Goal: Find specific page/section: Find specific page/section

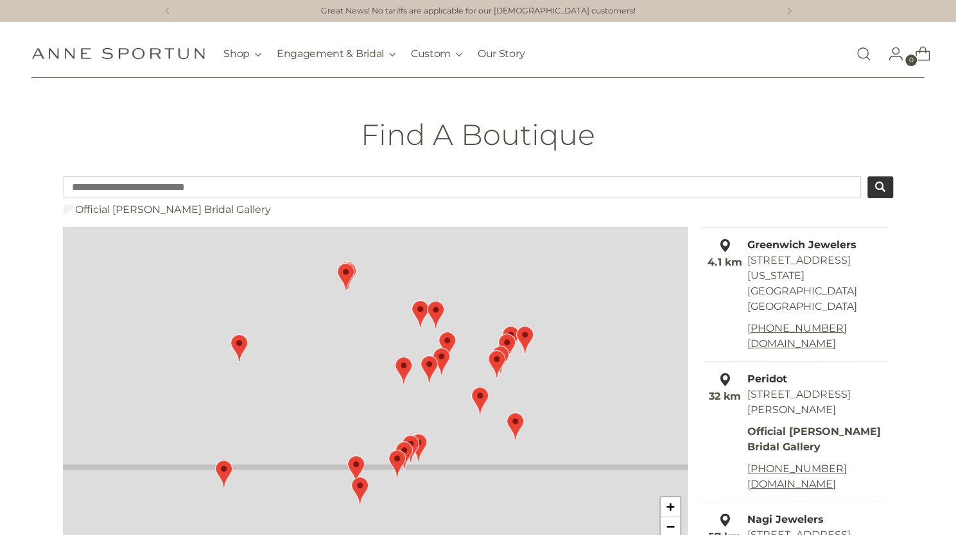
click at [372, 187] on input "Type a postcode or address..." at bounding box center [462, 187] width 797 height 22
type input "*****"
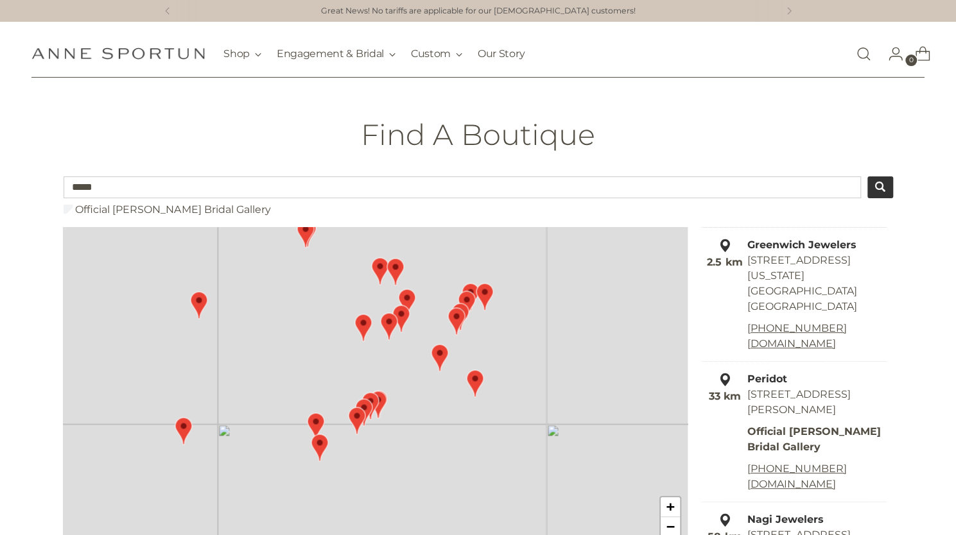
drag, startPoint x: 399, startPoint y: 422, endPoint x: 357, endPoint y: 382, distance: 57.6
click at [357, 382] on div "+ −" at bounding box center [375, 396] width 624 height 339
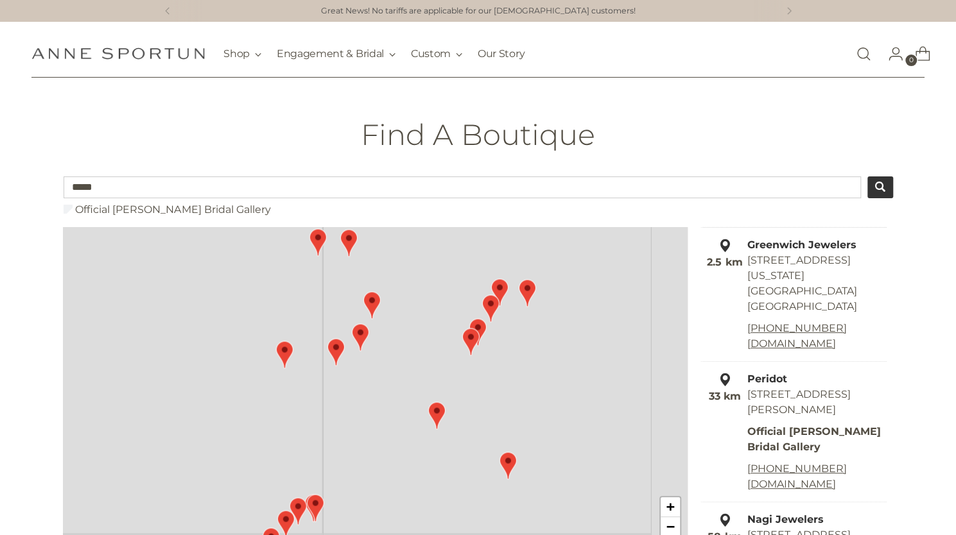
drag, startPoint x: 569, startPoint y: 345, endPoint x: 472, endPoint y: 459, distance: 149.8
click at [472, 459] on div "+ −" at bounding box center [375, 396] width 624 height 339
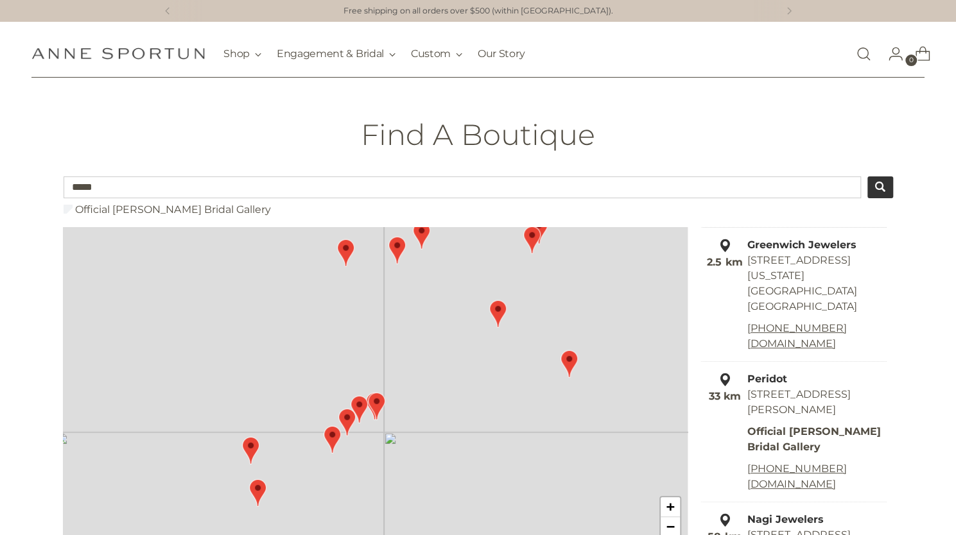
drag, startPoint x: 427, startPoint y: 442, endPoint x: 506, endPoint y: 314, distance: 150.7
click at [506, 314] on div "+ −" at bounding box center [375, 396] width 624 height 339
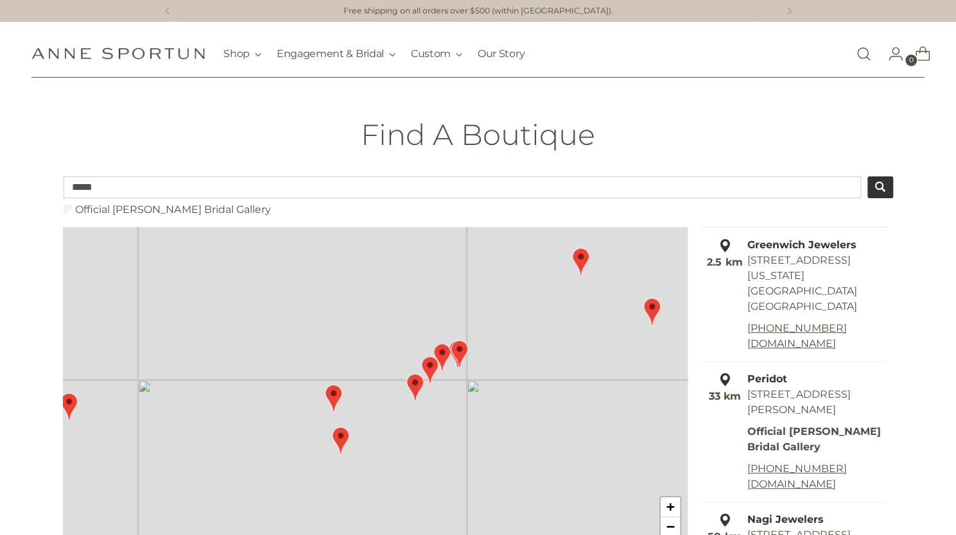
drag, startPoint x: 373, startPoint y: 464, endPoint x: 461, endPoint y: 414, distance: 101.2
click at [461, 414] on div "+ −" at bounding box center [375, 396] width 624 height 339
click at [671, 508] on link "+" at bounding box center [669, 507] width 19 height 20
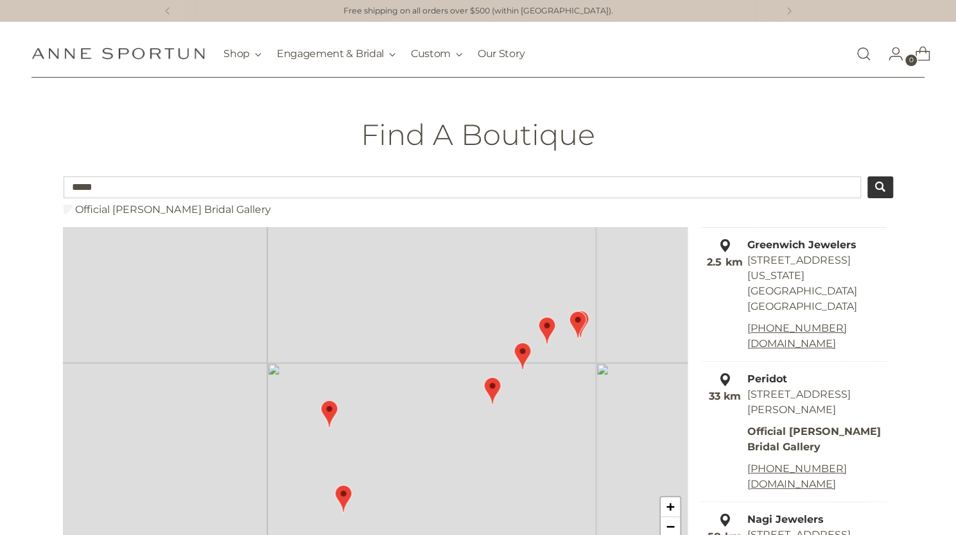
drag, startPoint x: 519, startPoint y: 442, endPoint x: 585, endPoint y: 440, distance: 66.2
click at [585, 440] on div "+ −" at bounding box center [375, 396] width 624 height 339
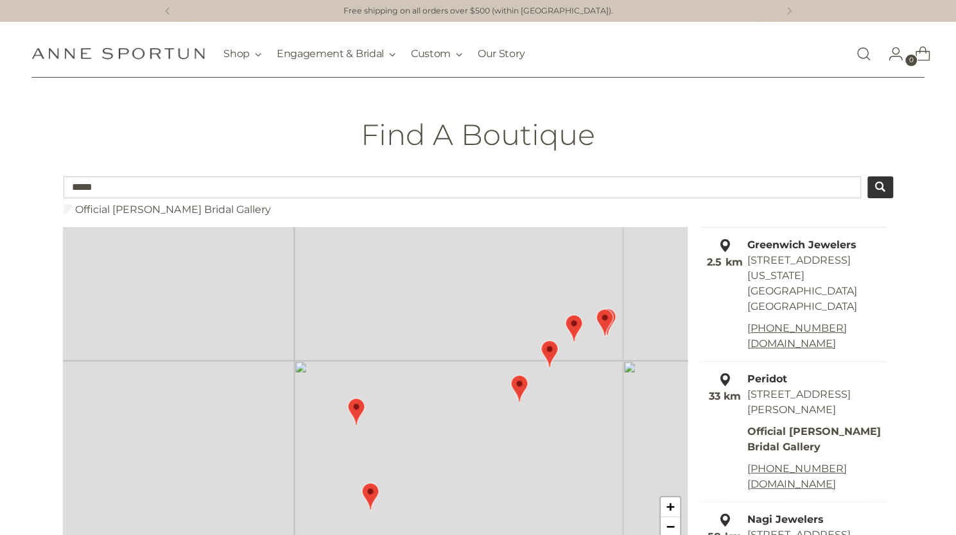
click at [516, 393] on img "Map" at bounding box center [518, 389] width 17 height 28
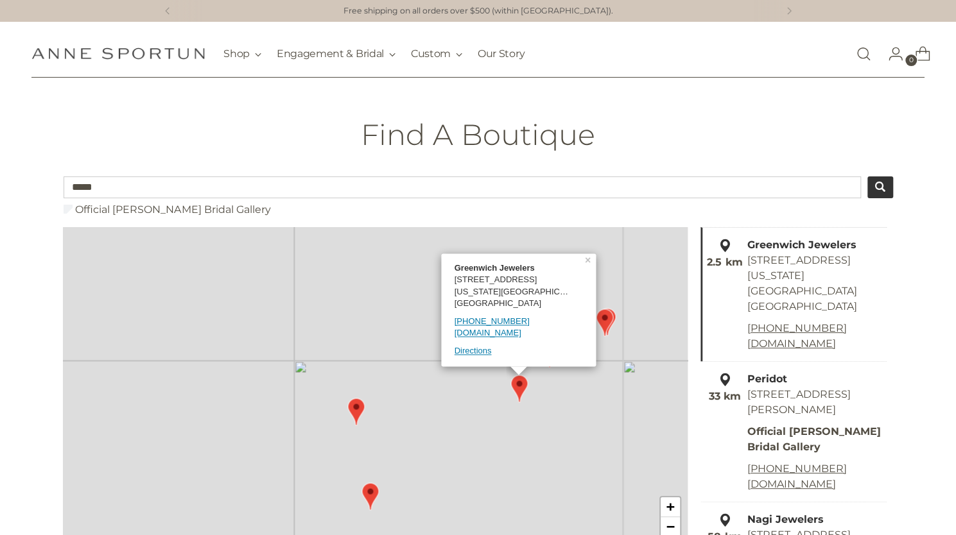
scroll to position [1, 0]
click at [670, 509] on link "+" at bounding box center [669, 507] width 19 height 20
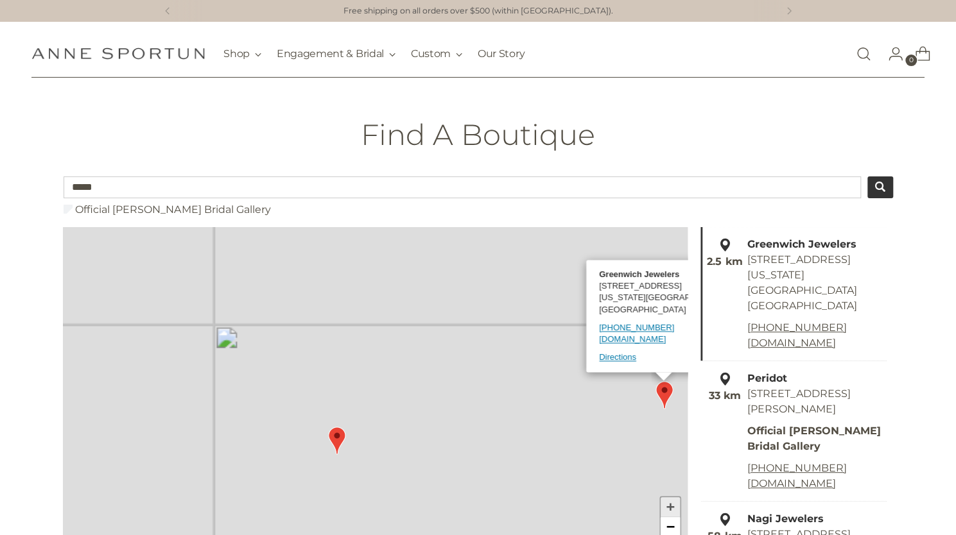
click at [670, 509] on link "+" at bounding box center [669, 507] width 19 height 20
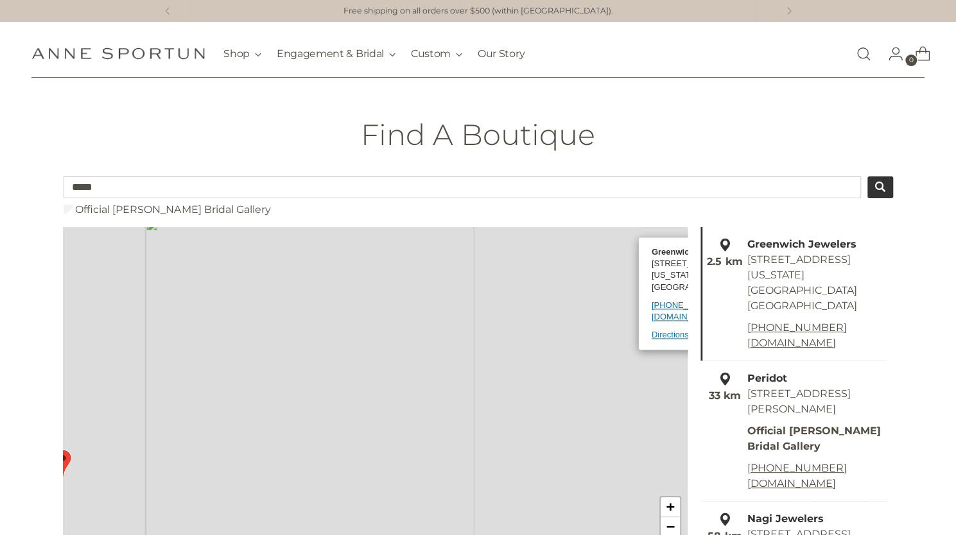
drag, startPoint x: 589, startPoint y: 409, endPoint x: 341, endPoint y: 373, distance: 250.4
click at [341, 373] on div "4.1 km Greenwich Jewelers [STREET_ADDRESS][US_STATE] [PHONE_NUMBER] [DOMAIN_NAM…" at bounding box center [375, 396] width 624 height 339
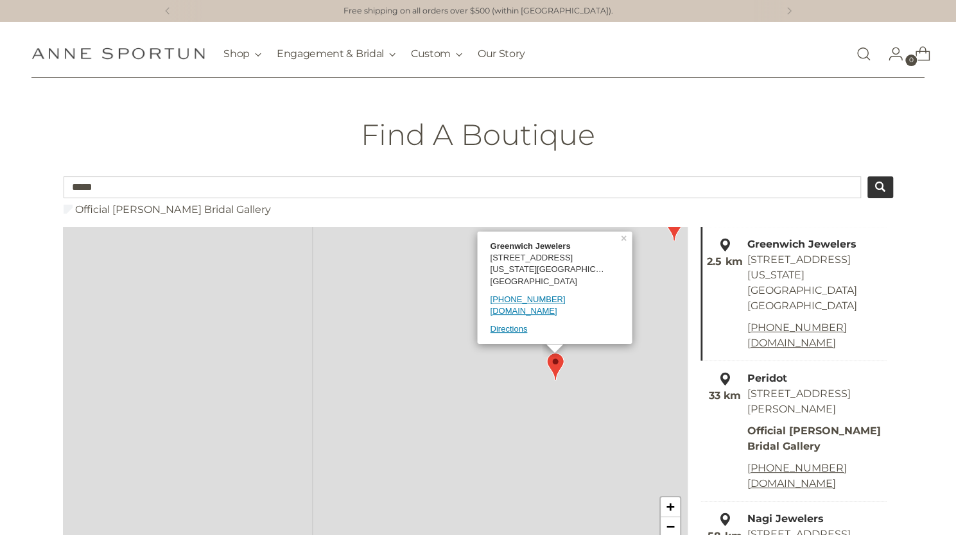
drag, startPoint x: 522, startPoint y: 402, endPoint x: 354, endPoint y: 393, distance: 168.4
click at [354, 393] on div "4.1 km Greenwich Jewelers [STREET_ADDRESS][US_STATE] [PHONE_NUMBER] [DOMAIN_NAM…" at bounding box center [375, 396] width 624 height 339
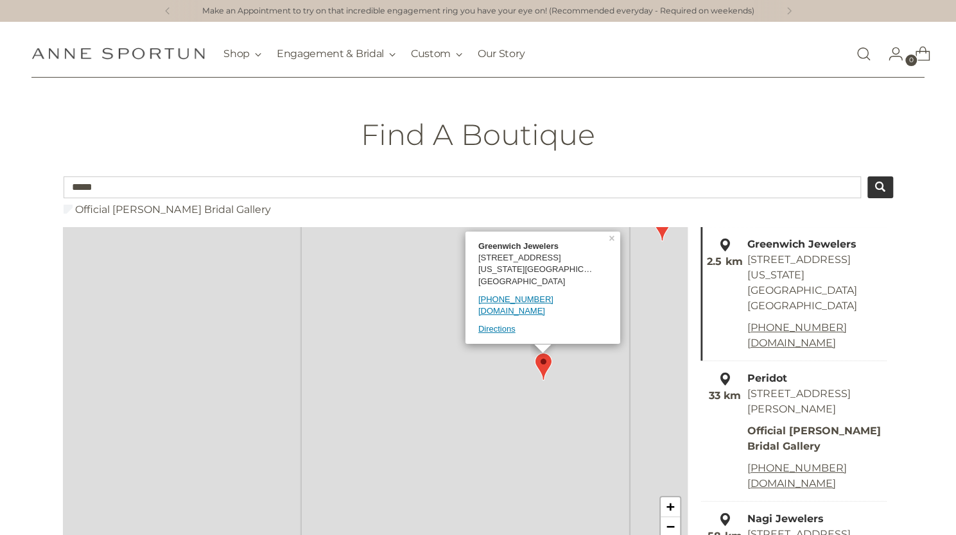
drag, startPoint x: 565, startPoint y: 397, endPoint x: 510, endPoint y: 410, distance: 56.8
click at [510, 410] on div "4.1 km Greenwich Jewelers [STREET_ADDRESS][US_STATE] [PHONE_NUMBER] [DOMAIN_NAM…" at bounding box center [375, 396] width 624 height 339
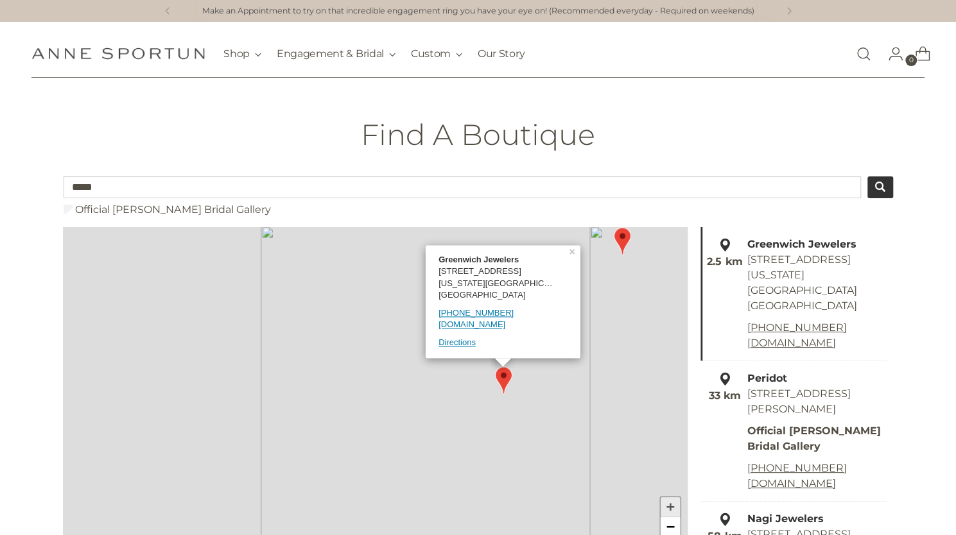
click at [669, 507] on link "+" at bounding box center [669, 507] width 19 height 20
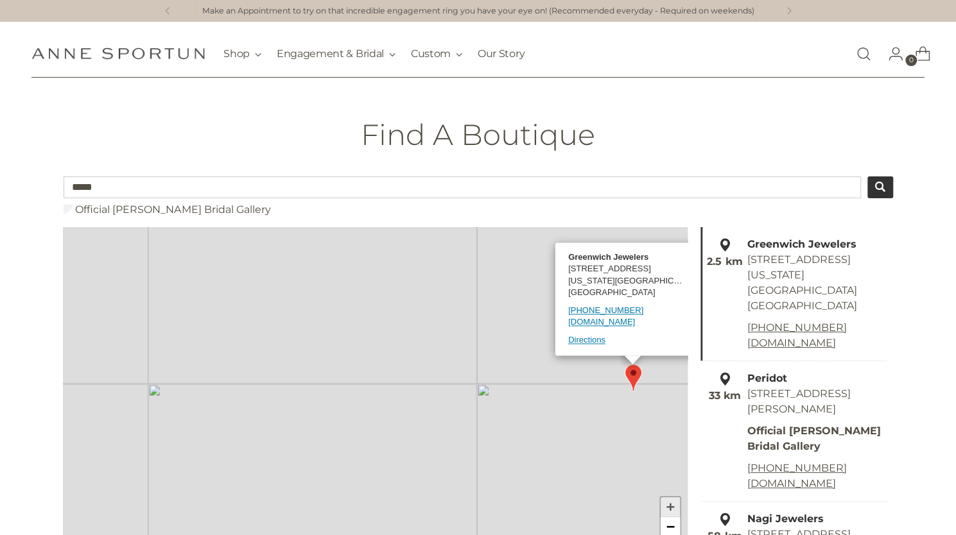
click at [669, 507] on link "+" at bounding box center [669, 507] width 19 height 20
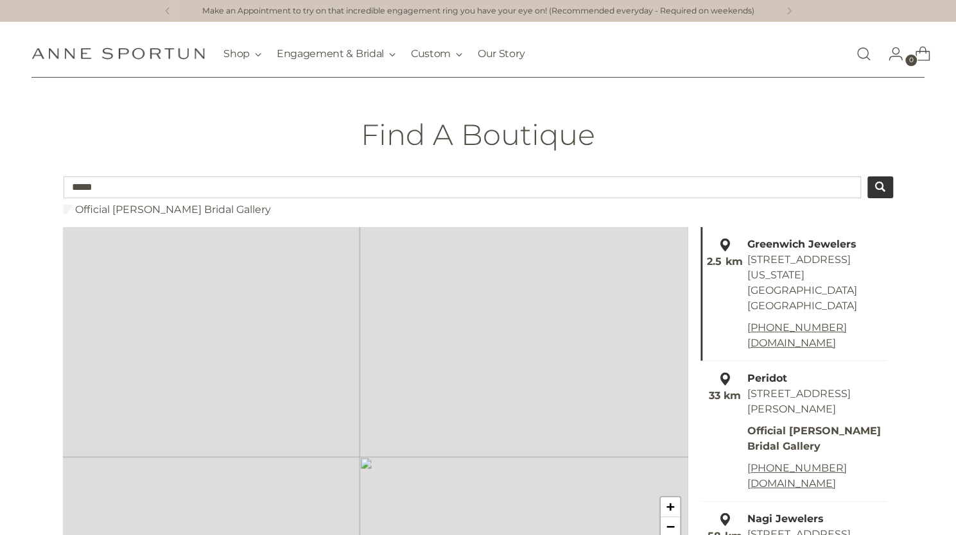
drag, startPoint x: 644, startPoint y: 365, endPoint x: 329, endPoint y: 373, distance: 315.9
click at [329, 373] on div "4.1 km Greenwich Jewelers [STREET_ADDRESS][US_STATE] [PHONE_NUMBER] [DOMAIN_NAM…" at bounding box center [375, 396] width 624 height 339
drag, startPoint x: 305, startPoint y: 366, endPoint x: 237, endPoint y: 489, distance: 139.9
click at [237, 489] on div "4.1 km Greenwich Jewelers [STREET_ADDRESS][US_STATE] [PHONE_NUMBER] [DOMAIN_NAM…" at bounding box center [375, 396] width 624 height 339
drag, startPoint x: 435, startPoint y: 446, endPoint x: 218, endPoint y: 263, distance: 283.7
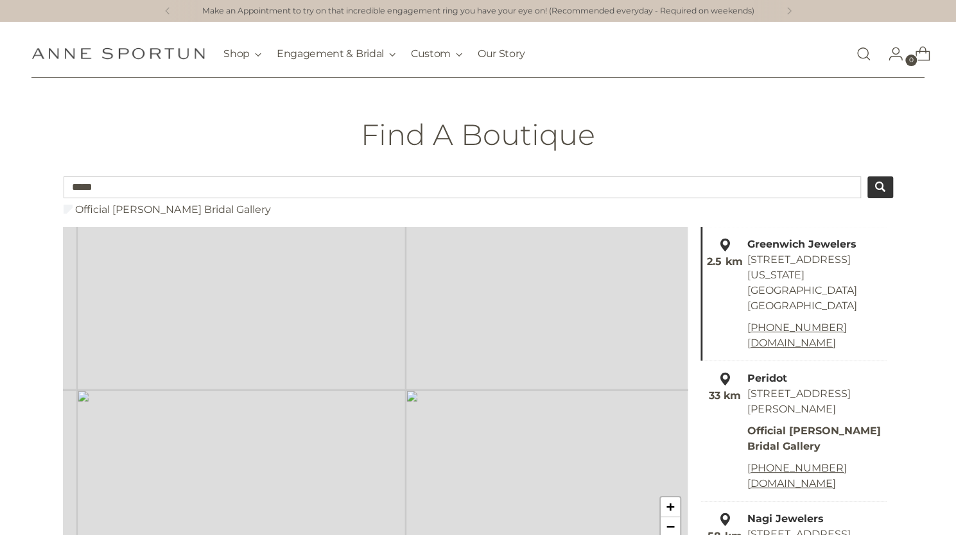
click at [218, 263] on div "4.1 km Greenwich Jewelers [STREET_ADDRESS][US_STATE] [PHONE_NUMBER] [DOMAIN_NAM…" at bounding box center [375, 396] width 624 height 339
drag, startPoint x: 386, startPoint y: 342, endPoint x: 238, endPoint y: 488, distance: 208.3
click at [238, 488] on div "4.1 km Greenwich Jewelers [STREET_ADDRESS][US_STATE] [PHONE_NUMBER] [DOMAIN_NAM…" at bounding box center [375, 396] width 624 height 339
click at [664, 529] on link "−" at bounding box center [669, 526] width 19 height 19
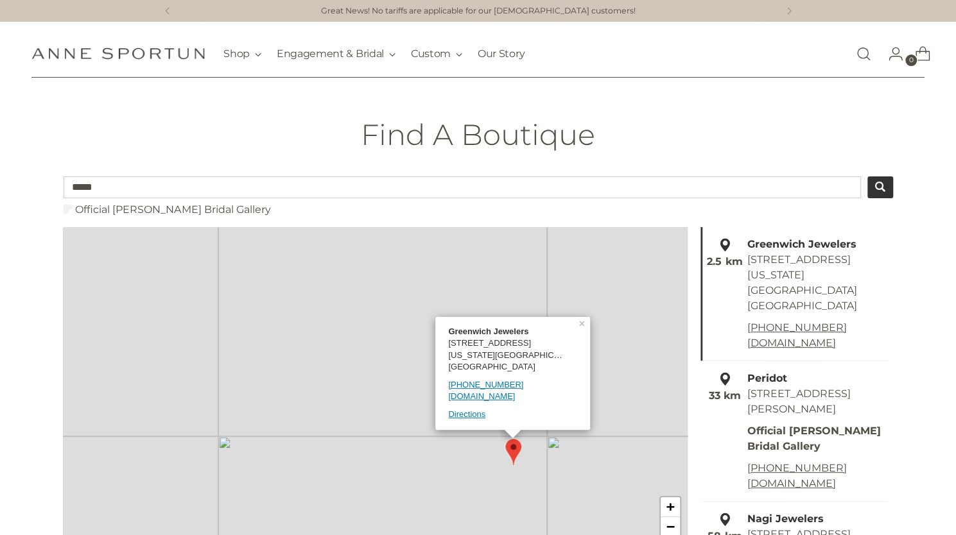
drag, startPoint x: 590, startPoint y: 470, endPoint x: 490, endPoint y: 442, distance: 104.0
click at [490, 442] on div "4.1 km Greenwich Jewelers [STREET_ADDRESS][US_STATE] [PHONE_NUMBER] [DOMAIN_NAM…" at bounding box center [375, 396] width 624 height 339
click at [676, 506] on link "+" at bounding box center [669, 507] width 19 height 20
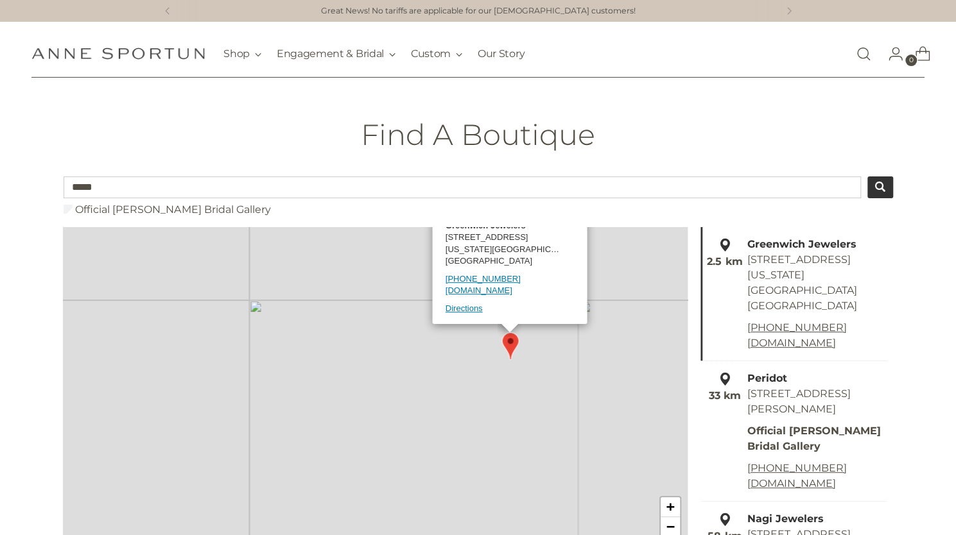
drag, startPoint x: 565, startPoint y: 492, endPoint x: 420, endPoint y: 310, distance: 232.4
click at [420, 310] on div "4.1 km Greenwich Jewelers [STREET_ADDRESS][US_STATE] [PHONE_NUMBER] [DOMAIN_NAM…" at bounding box center [375, 396] width 624 height 339
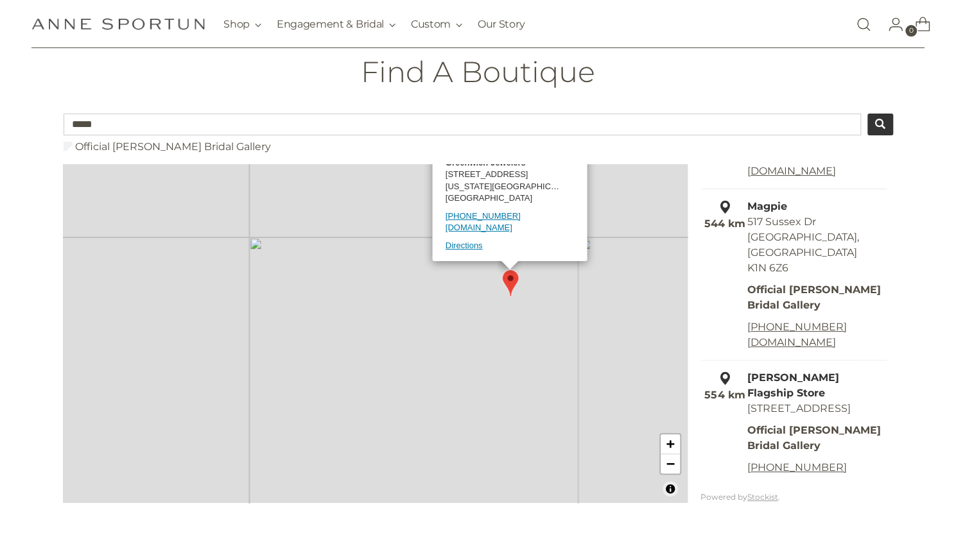
scroll to position [2730, 0]
